Goal: Task Accomplishment & Management: Use online tool/utility

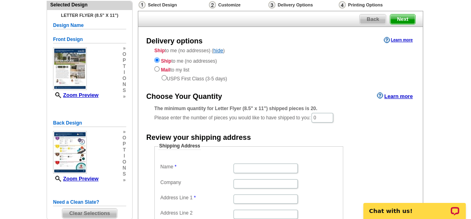
scroll to position [44, 0]
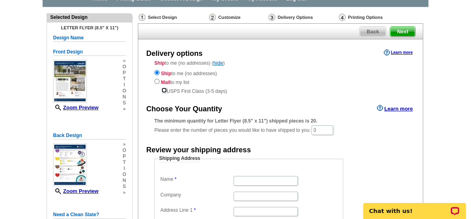
click at [165, 89] on input "radio" at bounding box center [163, 90] width 5 height 5
radio input "true"
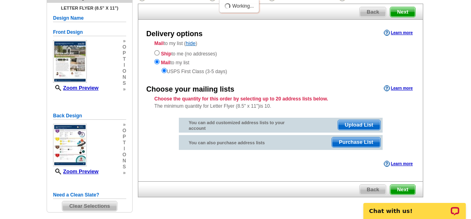
scroll to position [88, 0]
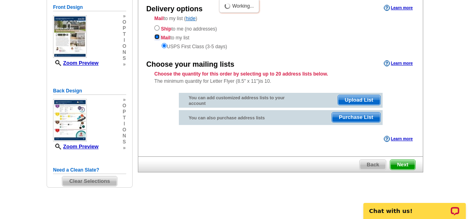
click at [156, 34] on input "radio" at bounding box center [156, 36] width 5 height 5
click at [163, 45] on input "radio" at bounding box center [163, 45] width 5 height 5
click at [158, 28] on input "radio" at bounding box center [156, 27] width 5 height 5
radio input "true"
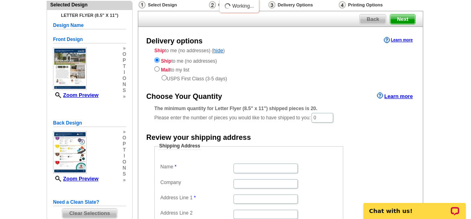
scroll to position [43, 0]
